Goal: Navigation & Orientation: Find specific page/section

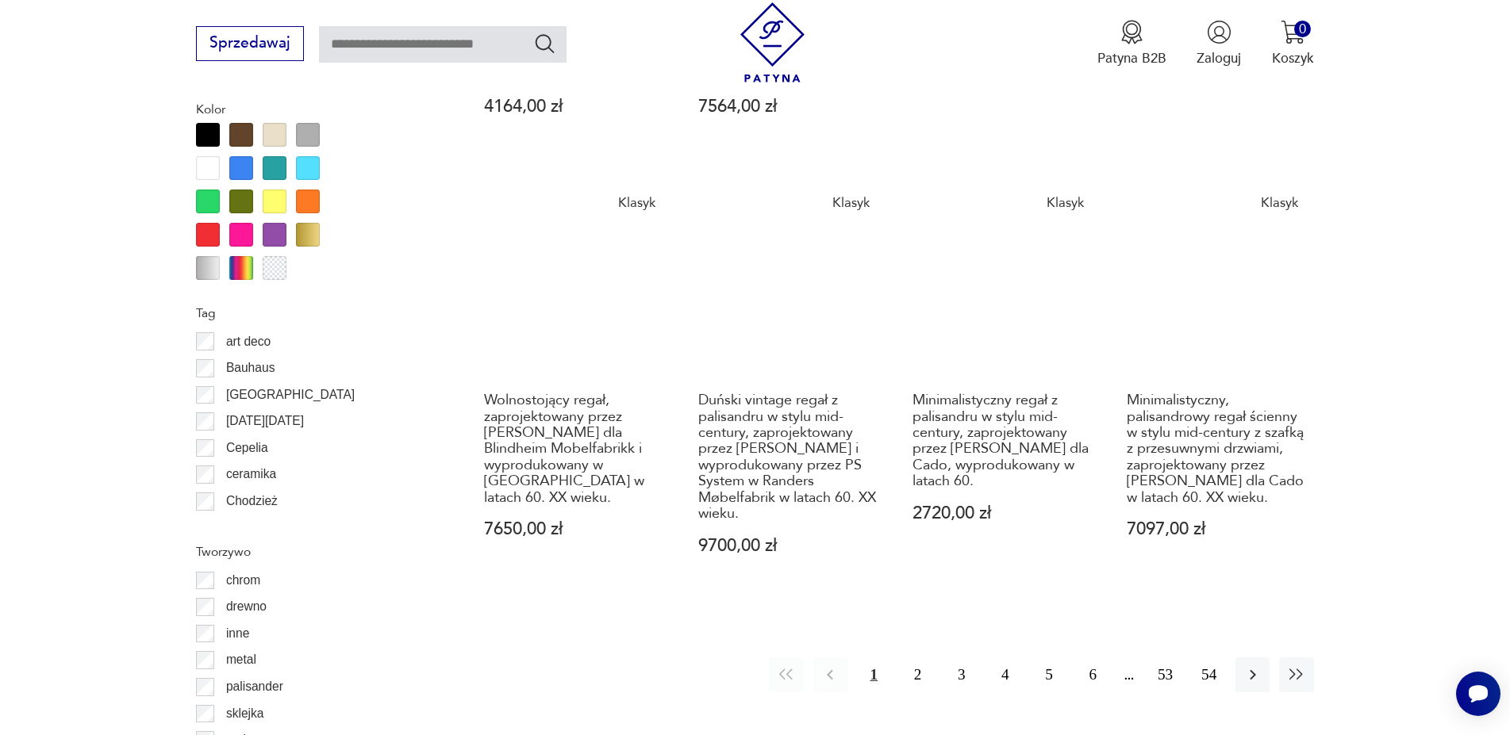
scroll to position [2236, 0]
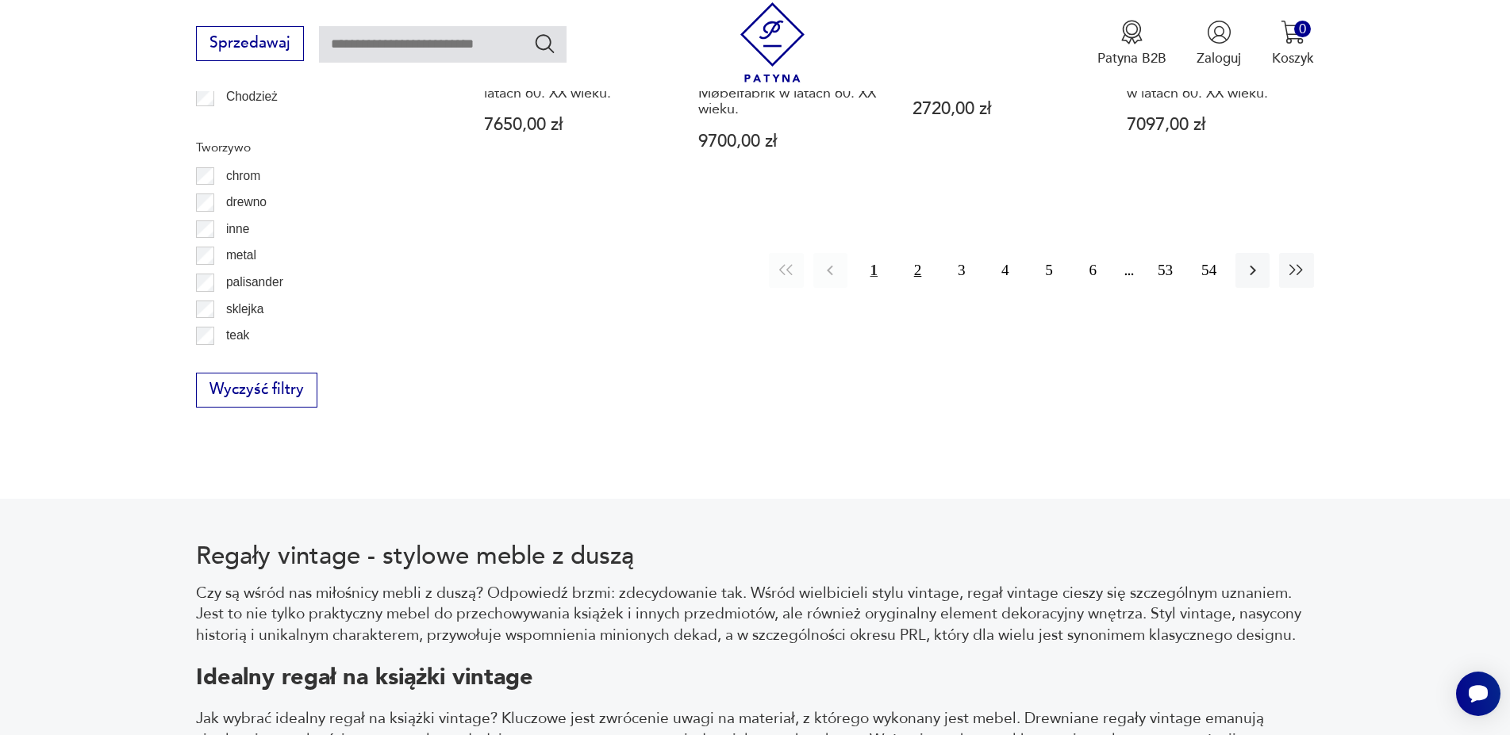
click at [917, 259] on button "2" at bounding box center [917, 270] width 34 height 34
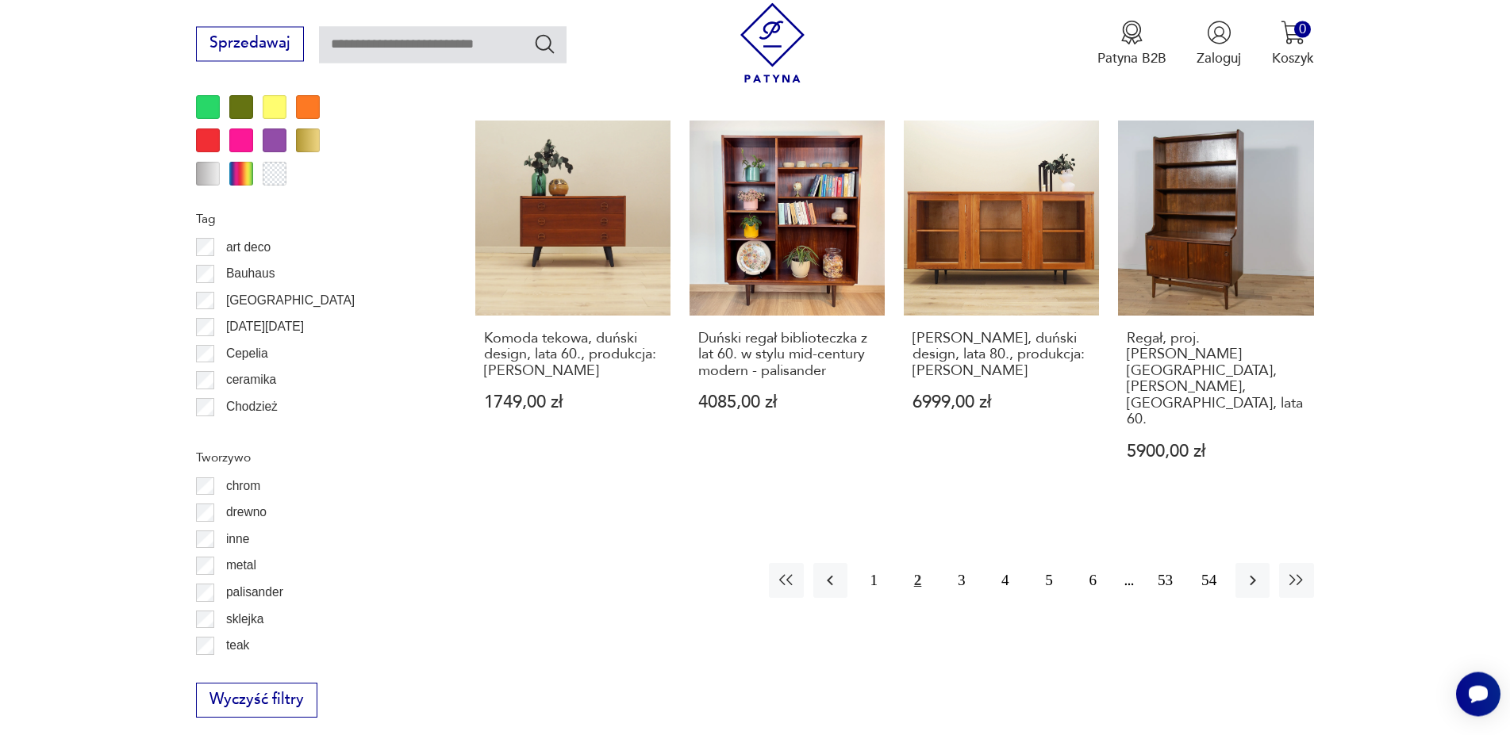
scroll to position [1904, 0]
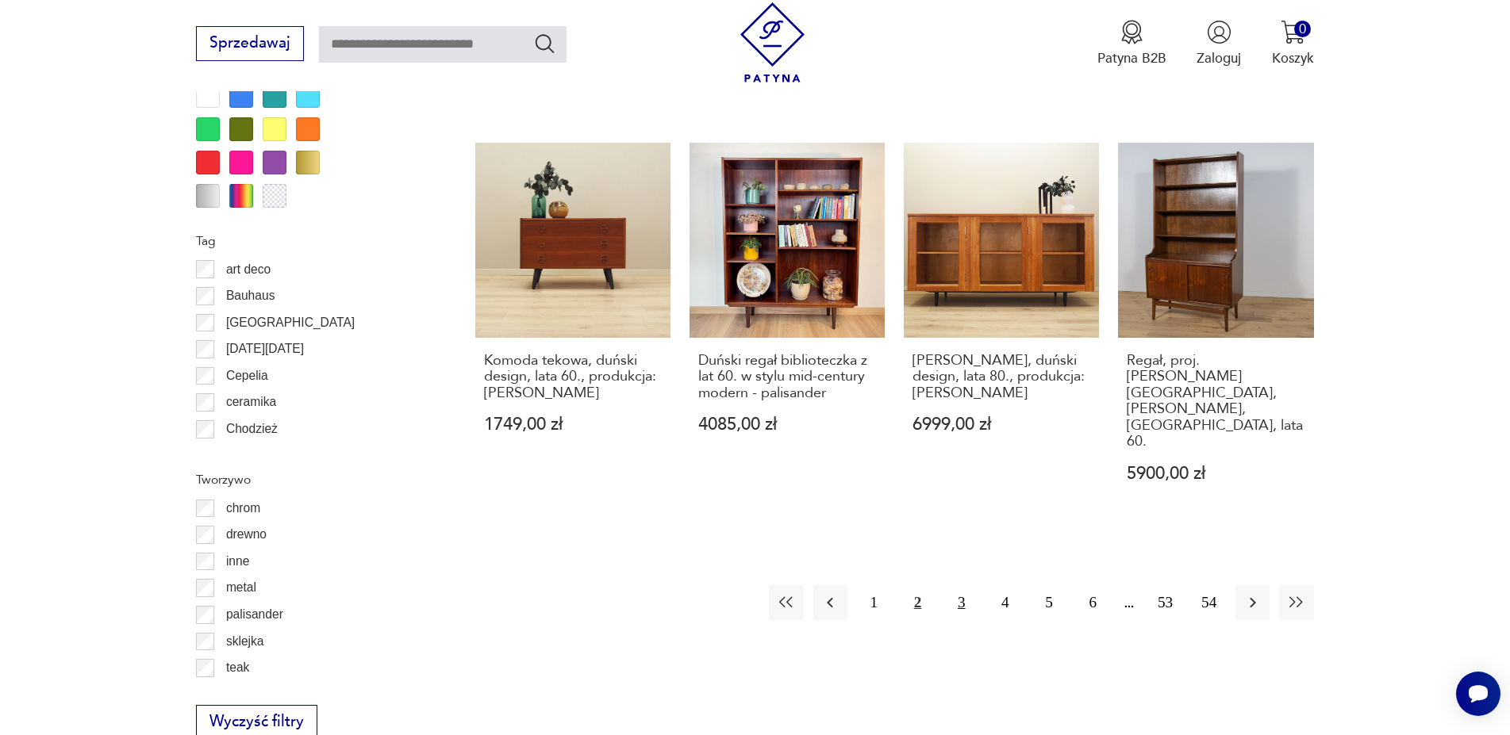
click at [969, 585] on button "3" at bounding box center [961, 602] width 34 height 34
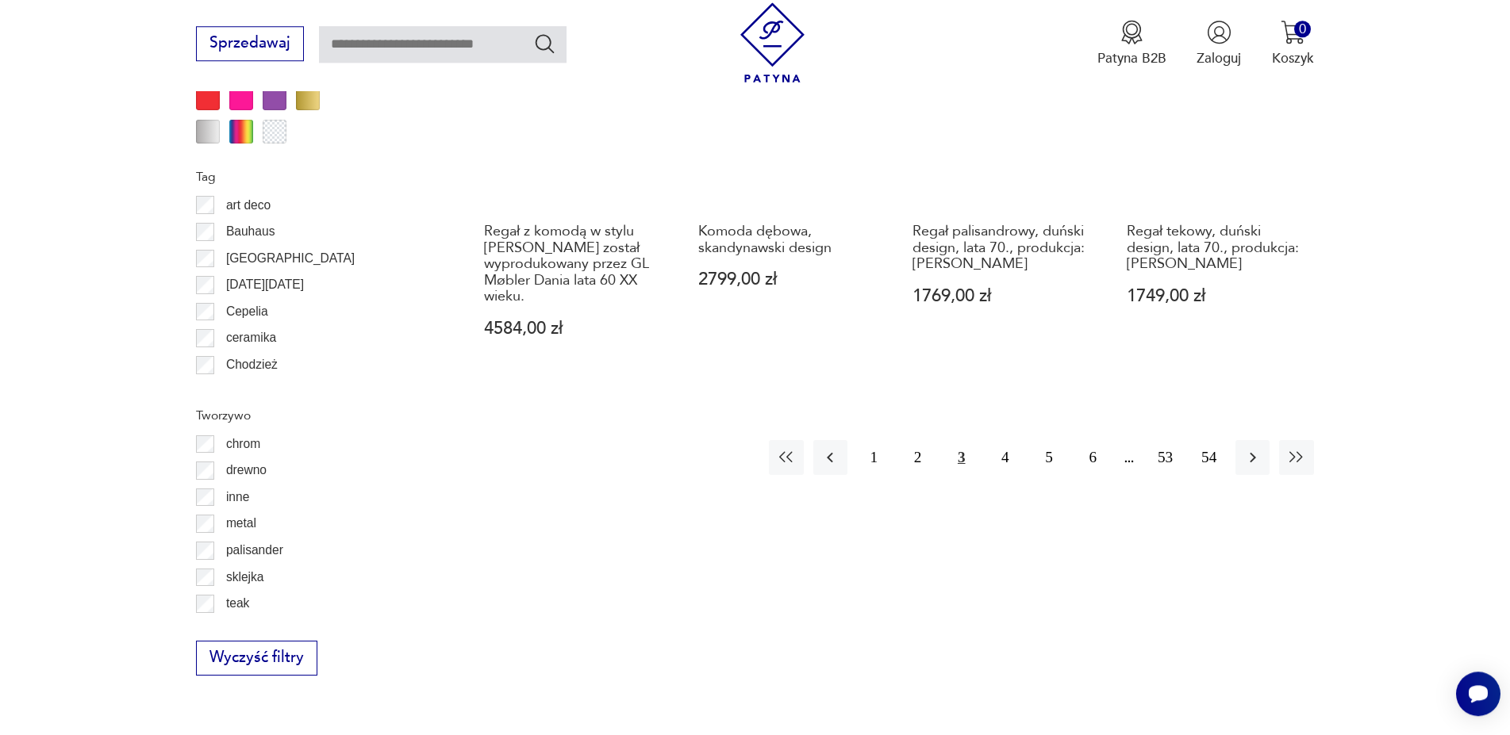
scroll to position [1985, 0]
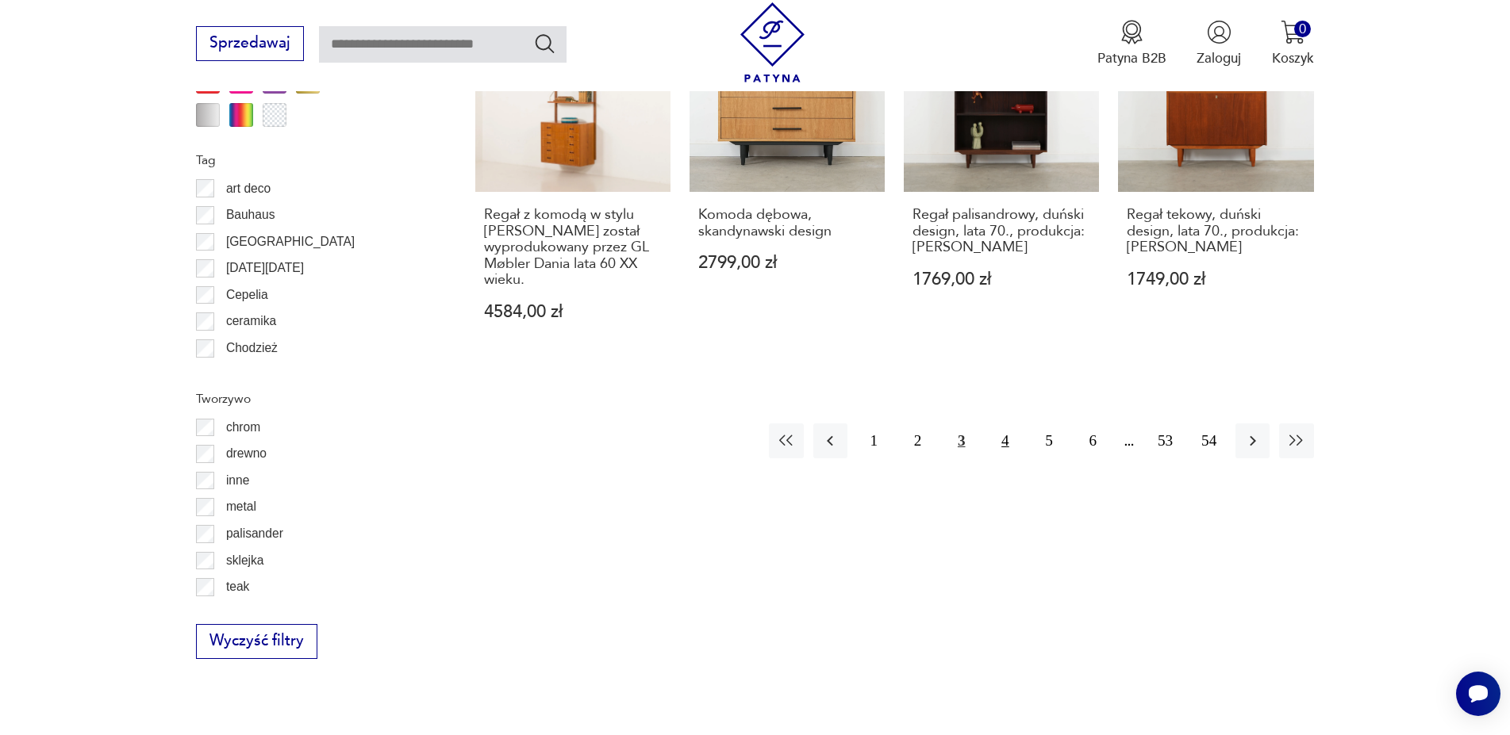
click at [1002, 449] on button "4" at bounding box center [1005, 441] width 34 height 34
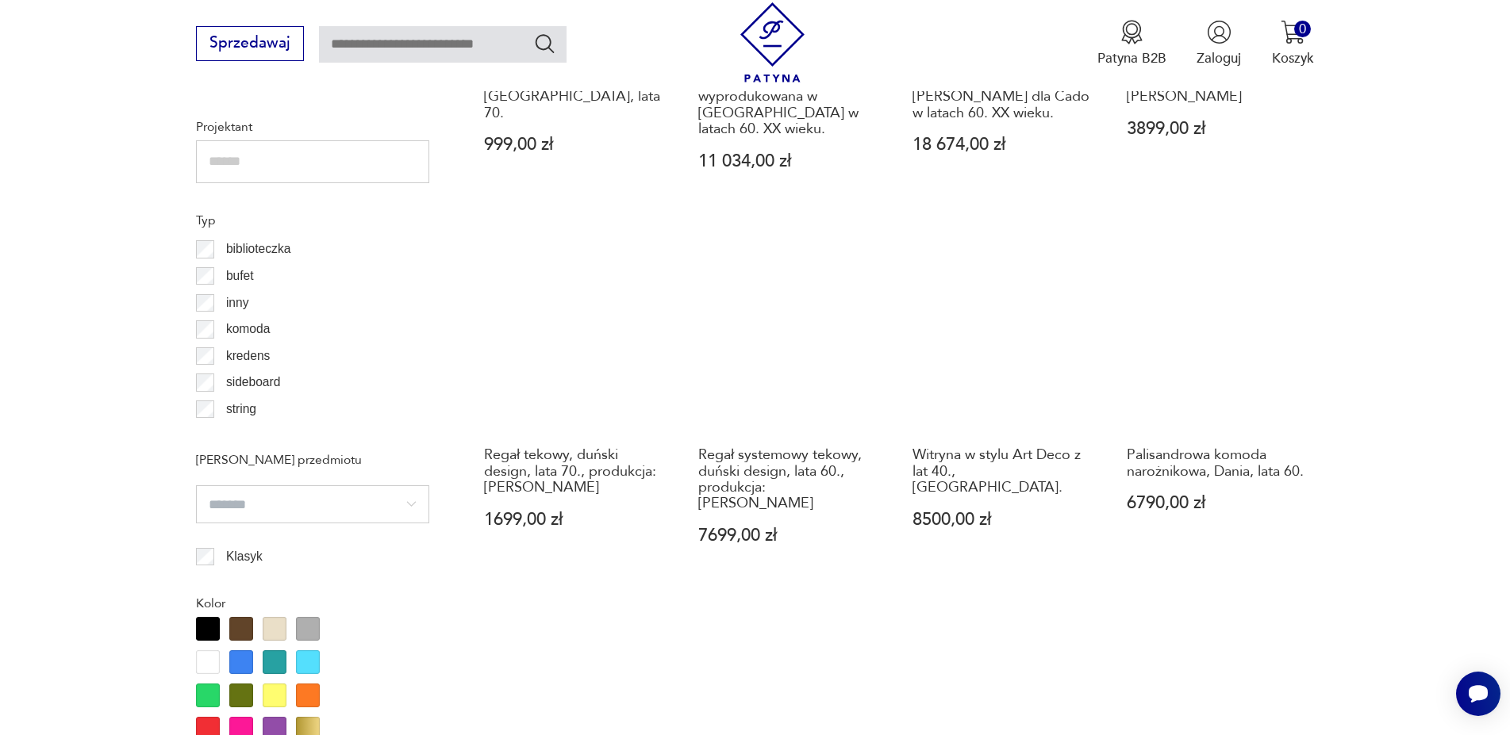
scroll to position [1742, 0]
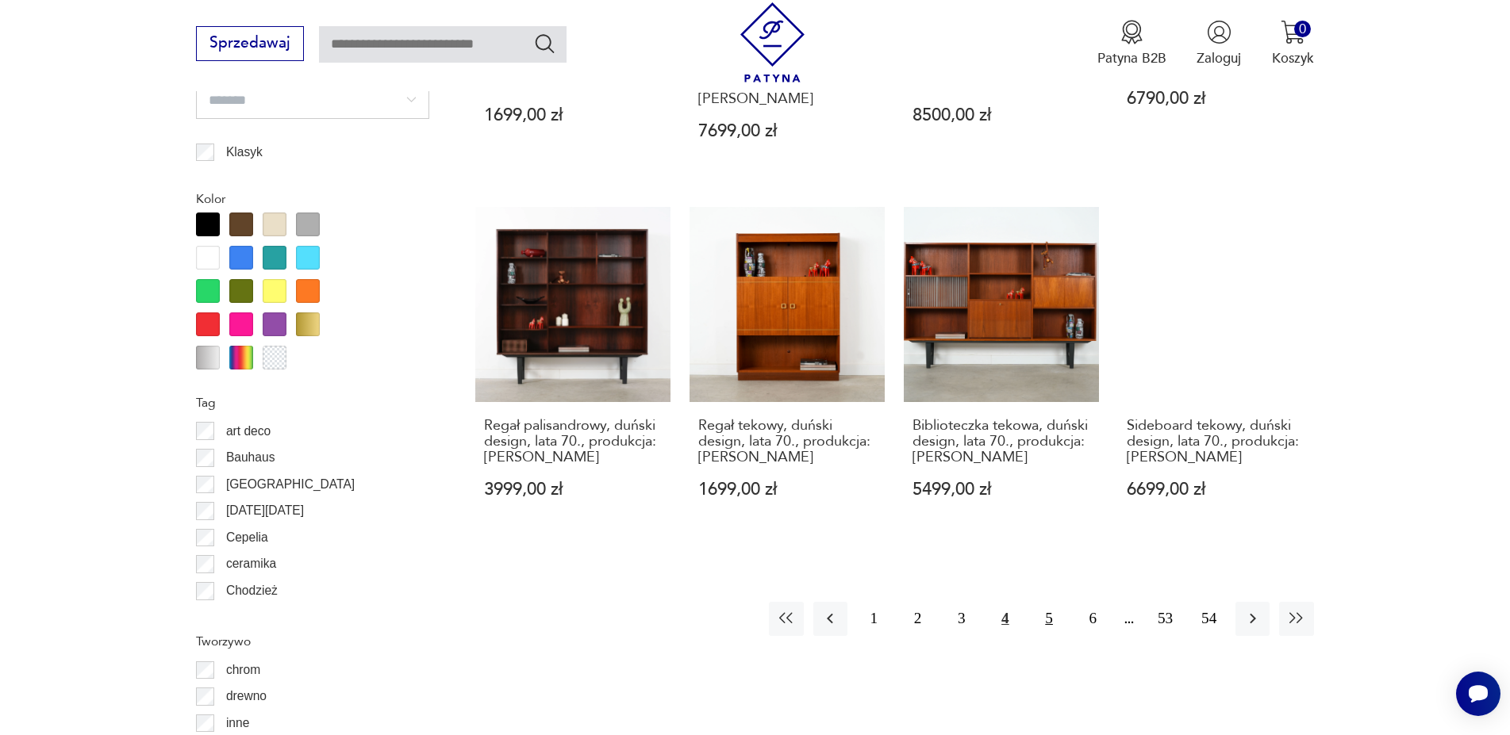
click at [1040, 602] on button "5" at bounding box center [1049, 619] width 34 height 34
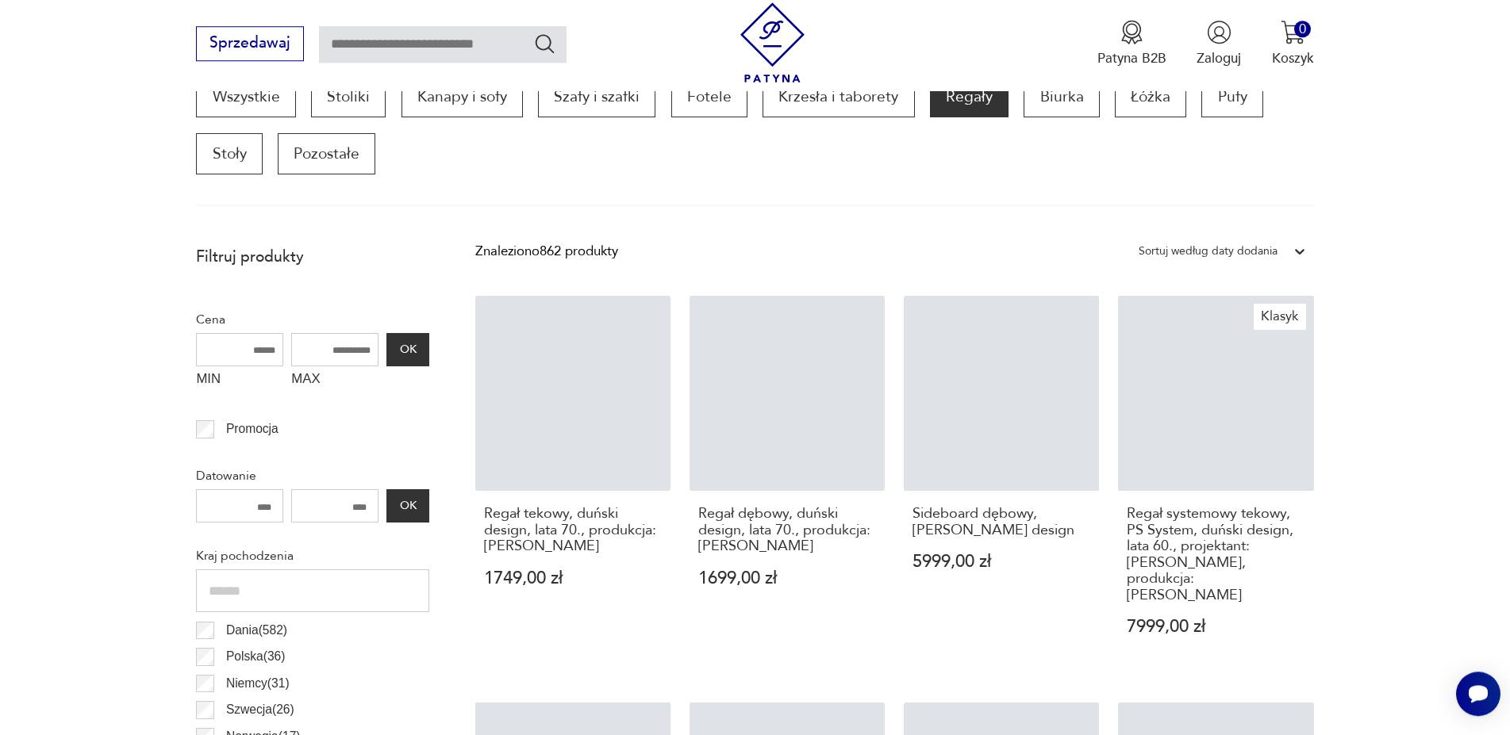
scroll to position [528, 0]
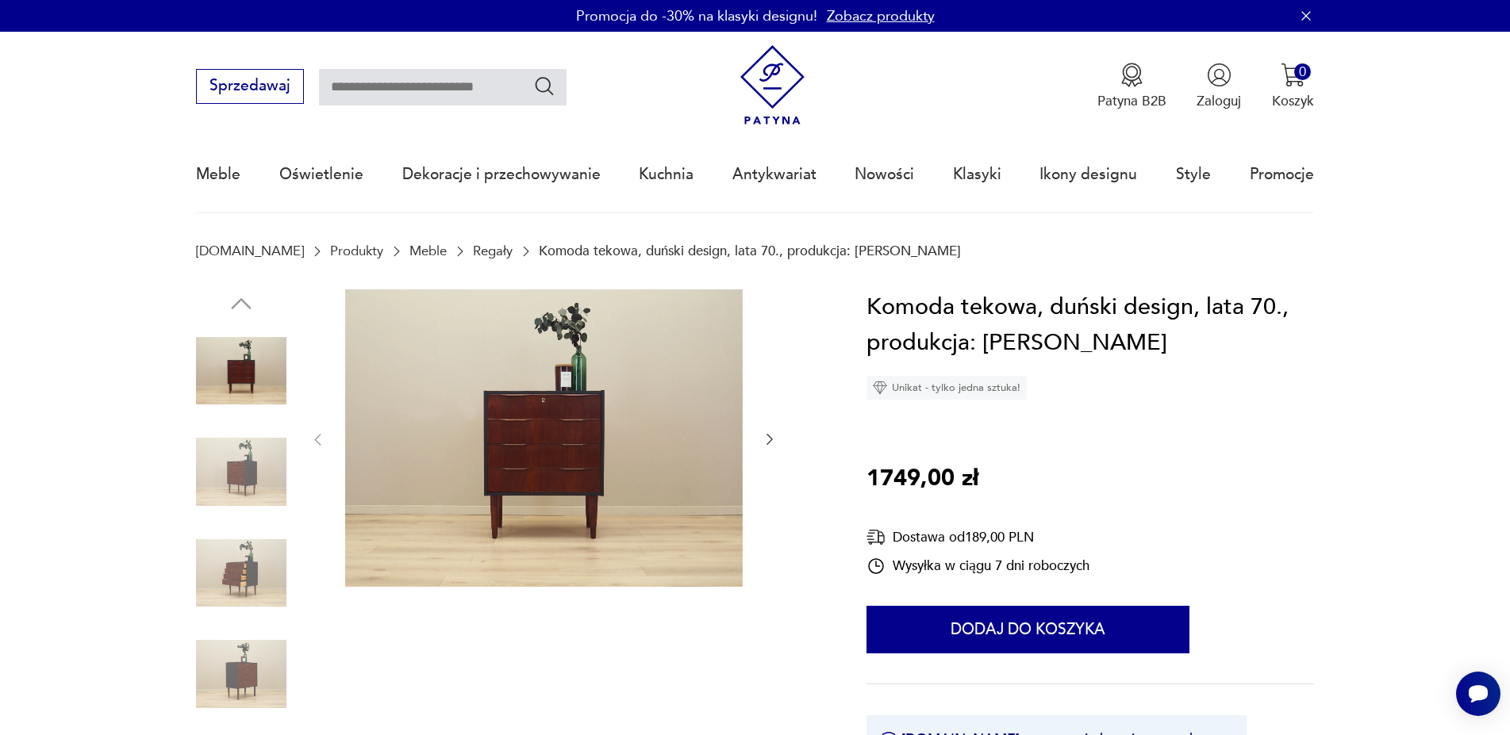
click at [256, 461] on img at bounding box center [241, 472] width 90 height 90
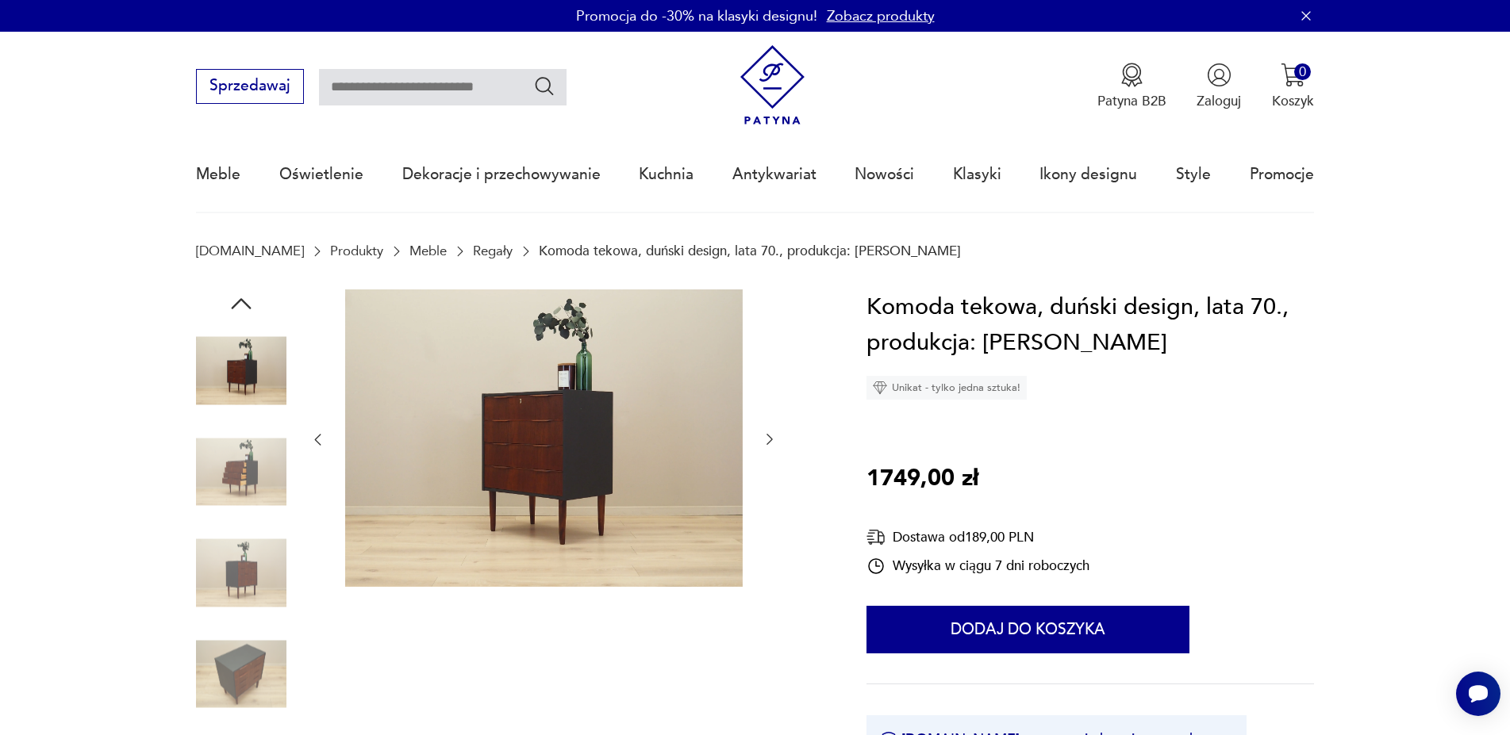
click at [252, 502] on img at bounding box center [241, 472] width 90 height 90
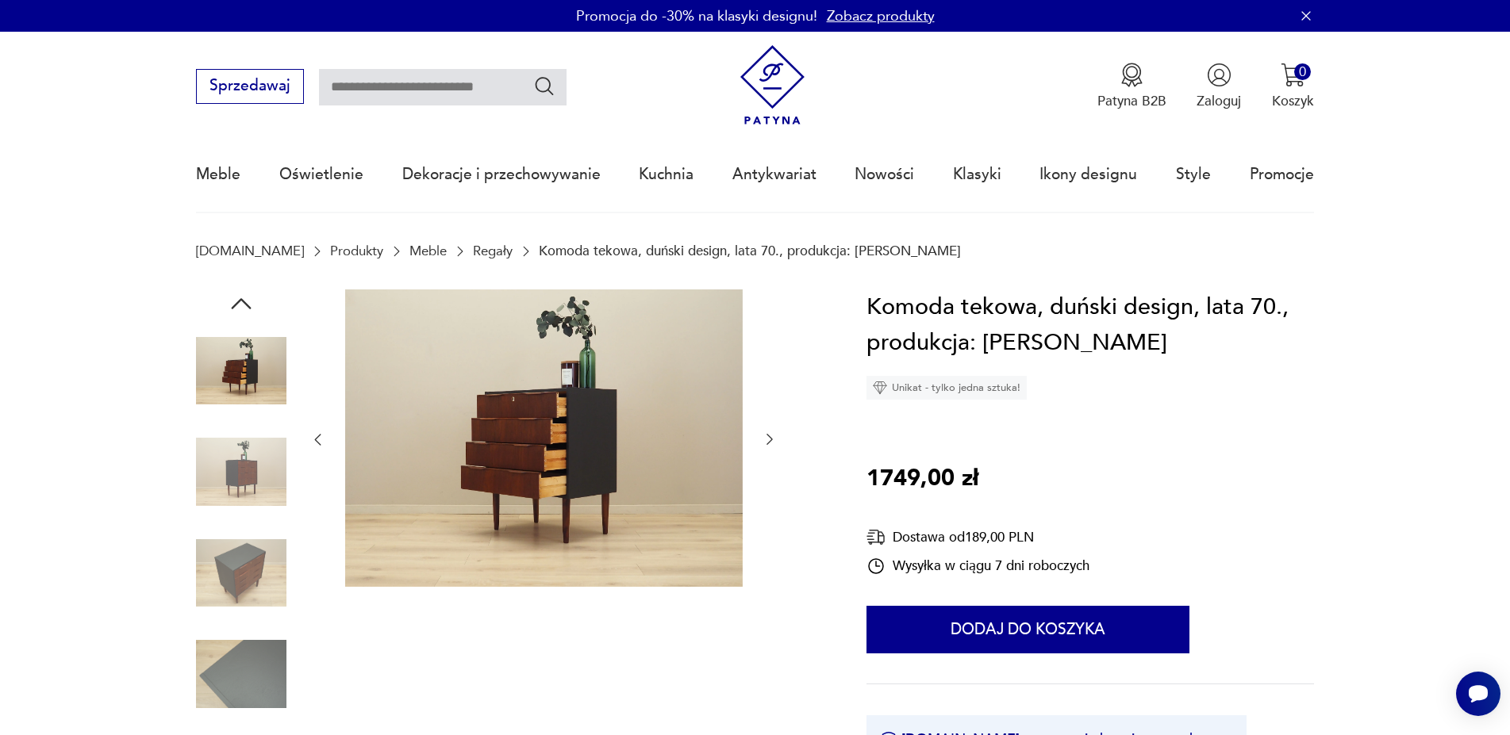
click at [250, 570] on img at bounding box center [241, 573] width 90 height 90
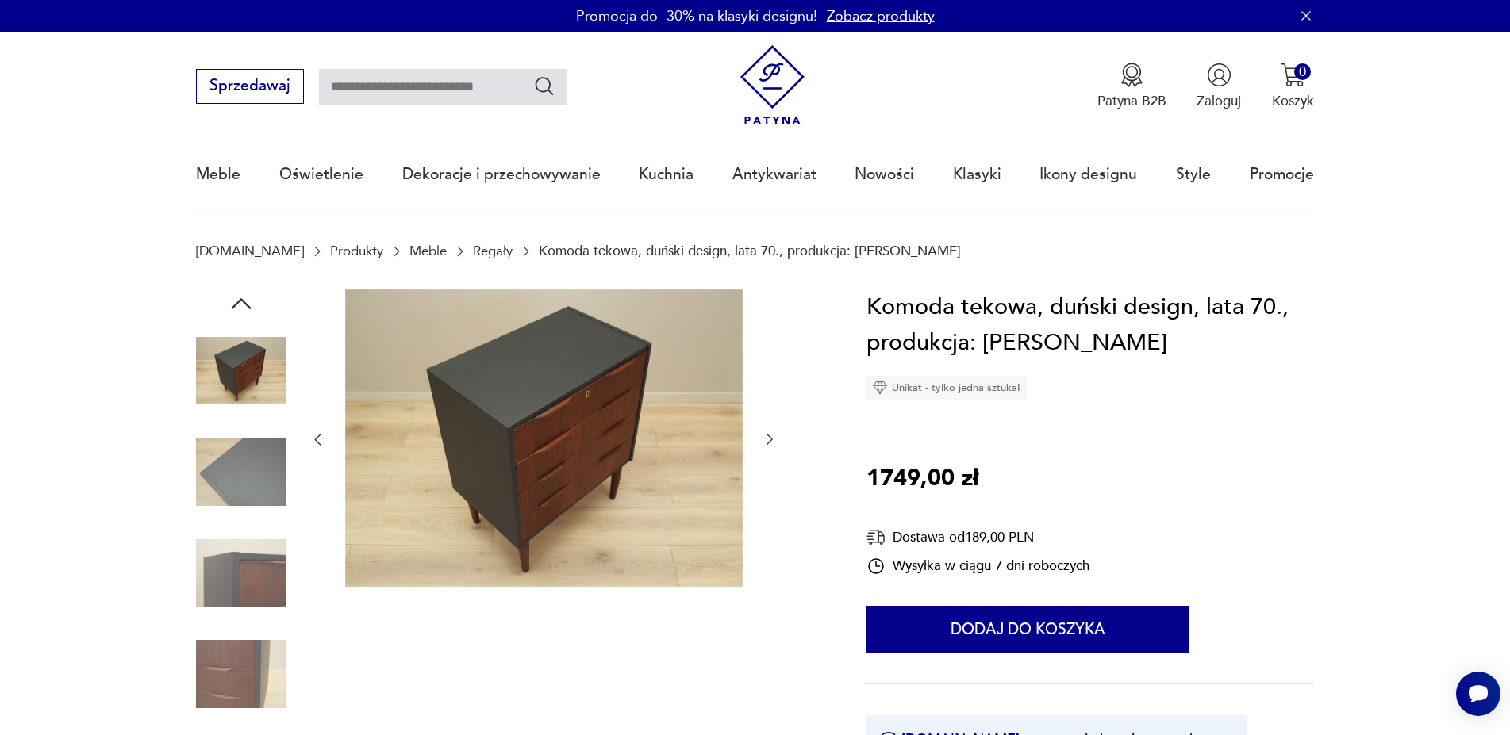
click at [257, 620] on div at bounding box center [241, 575] width 90 height 94
click at [261, 662] on img at bounding box center [241, 674] width 90 height 90
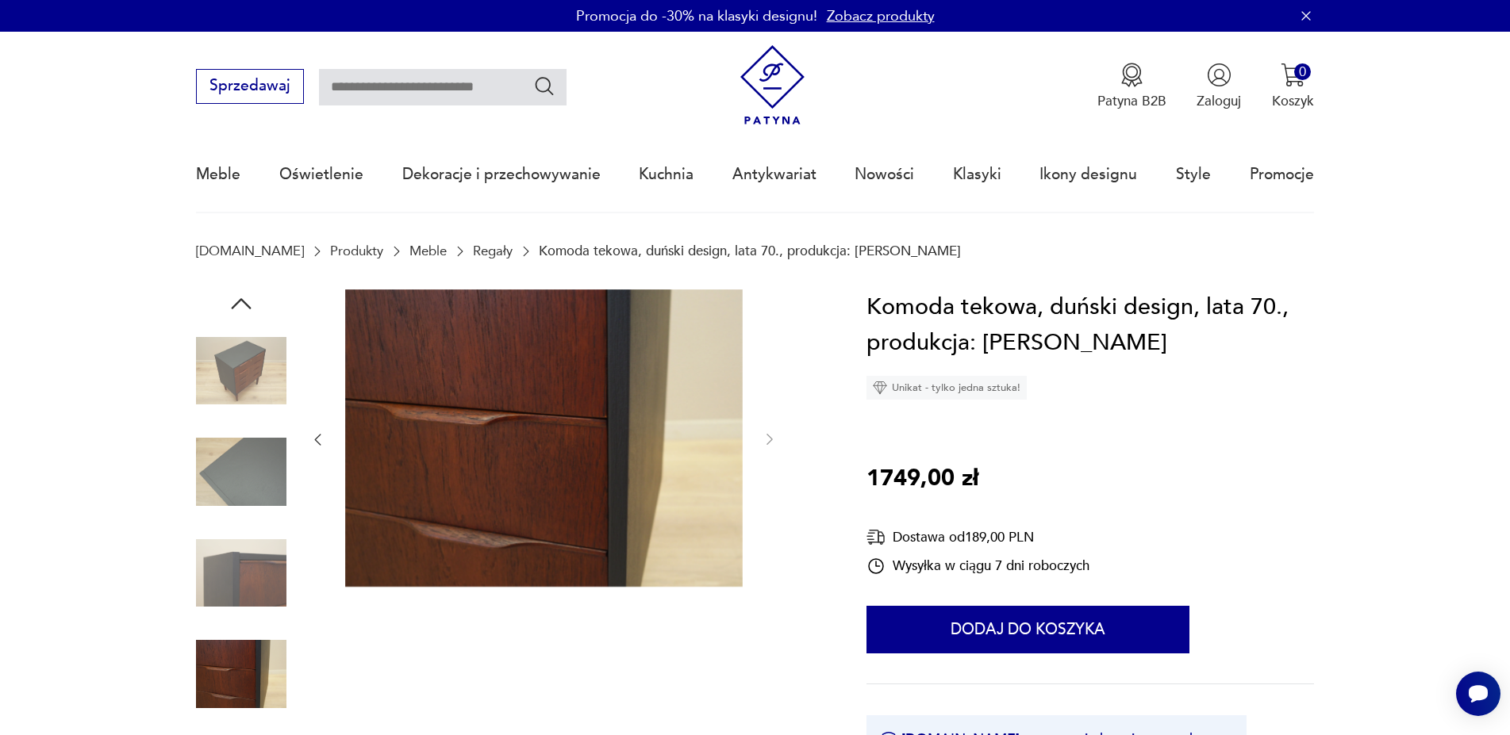
click at [240, 590] on img at bounding box center [241, 573] width 90 height 90
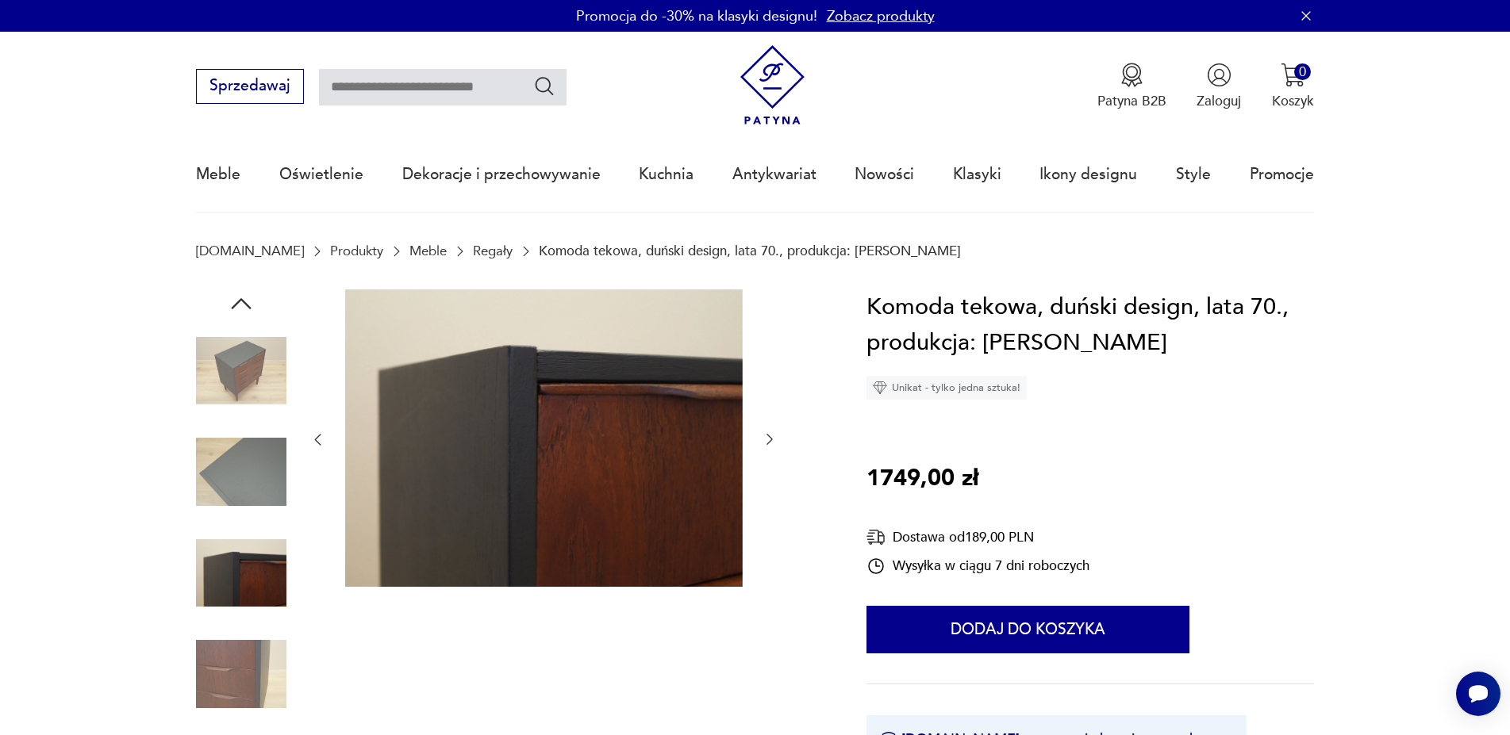
click at [244, 471] on img at bounding box center [241, 472] width 90 height 90
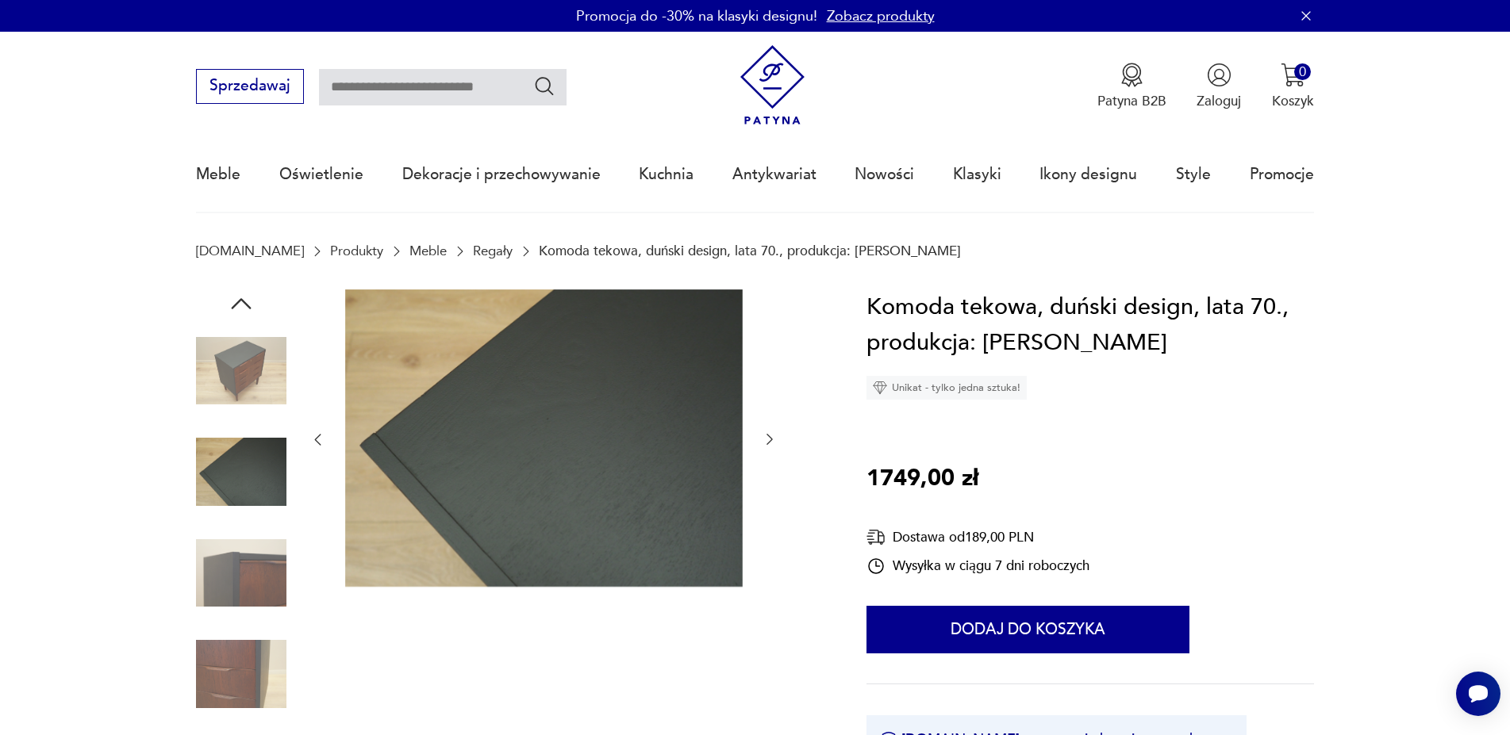
click at [239, 361] on img at bounding box center [241, 371] width 90 height 90
